Goal: Task Accomplishment & Management: Manage account settings

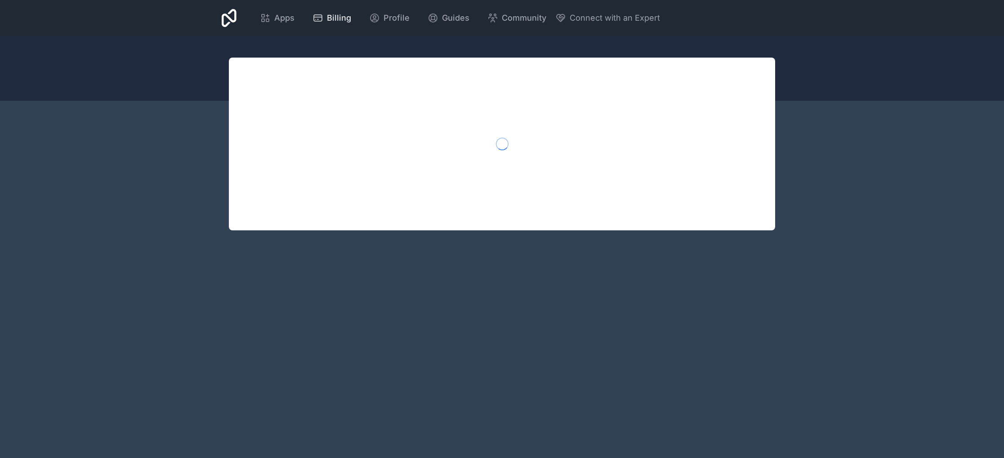
click at [335, 20] on span "Billing" at bounding box center [339, 18] width 24 height 13
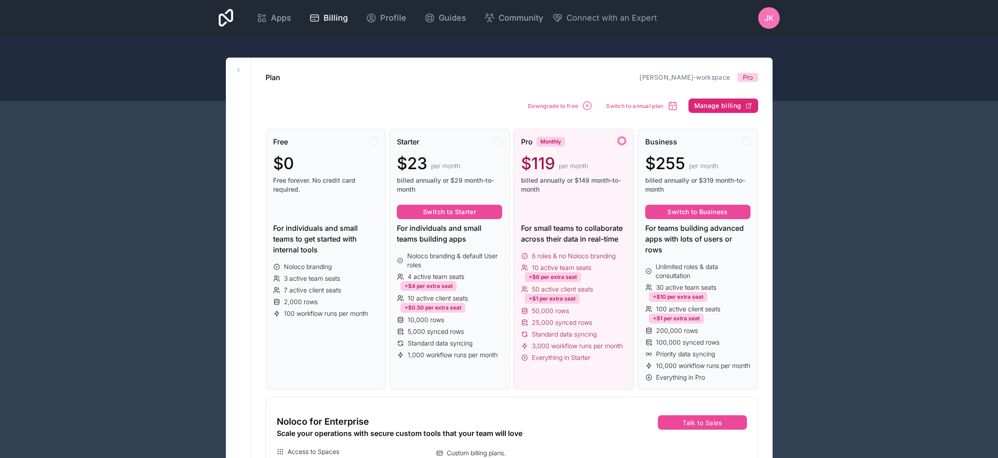
click at [712, 103] on span "Manage billing" at bounding box center [717, 106] width 47 height 8
